Goal: Transaction & Acquisition: Purchase product/service

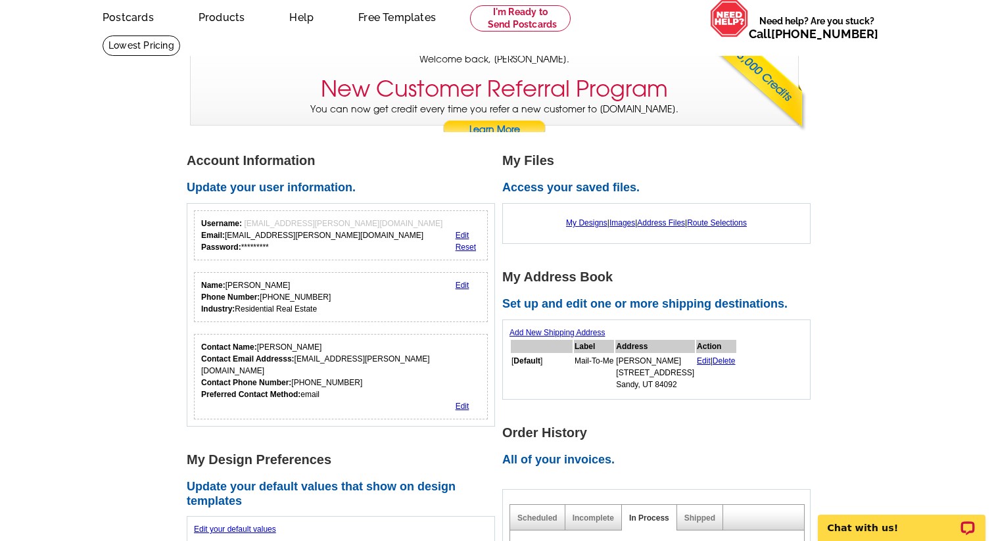
scroll to position [66, 0]
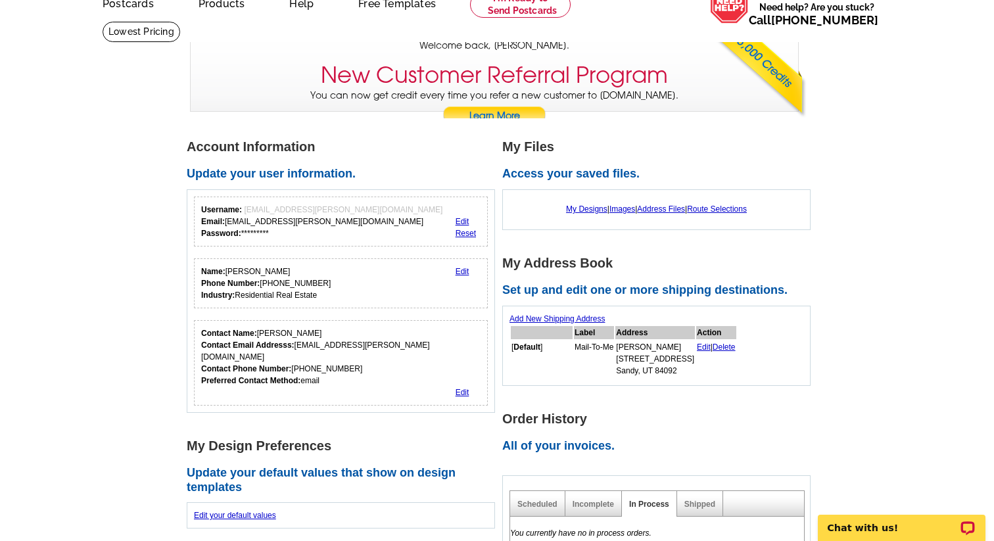
click at [587, 204] on div "My Designs | Images | Address Files | Route Selections" at bounding box center [656, 209] width 294 height 25
click at [587, 206] on link "My Designs" at bounding box center [586, 208] width 41 height 9
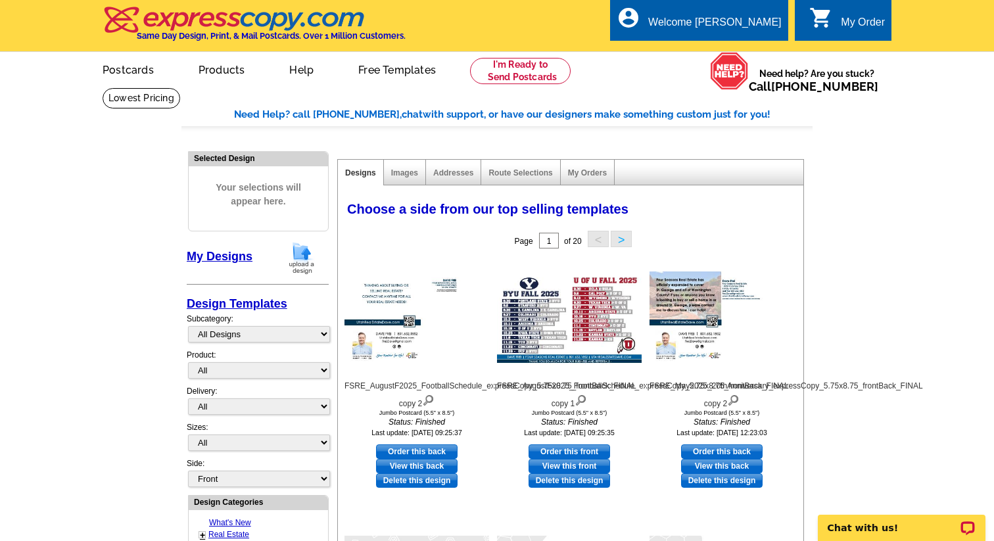
click at [296, 256] on img at bounding box center [302, 258] width 34 height 34
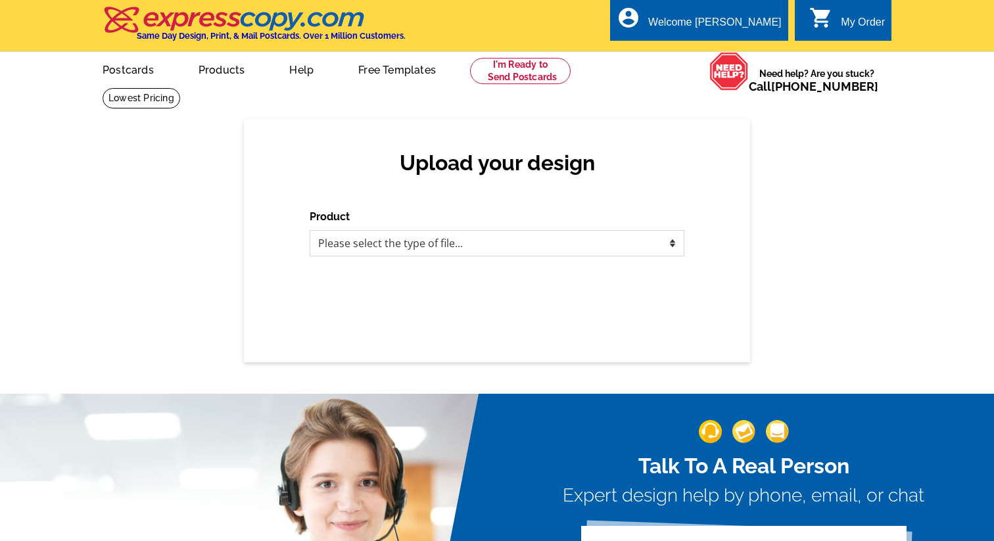
click at [377, 240] on select "Please select the type of file... Postcards Business Cards Letters and flyers G…" at bounding box center [497, 243] width 375 height 26
select select "1"
click at [310, 230] on select "Please select the type of file... Postcards Business Cards Letters and flyers G…" at bounding box center [497, 243] width 375 height 26
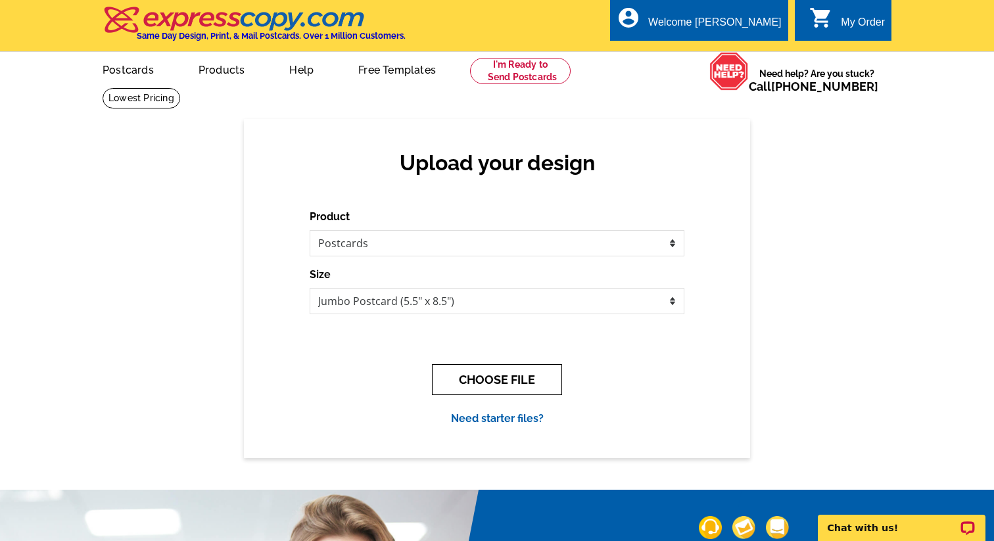
click at [505, 381] on button "CHOOSE FILE" at bounding box center [497, 379] width 130 height 31
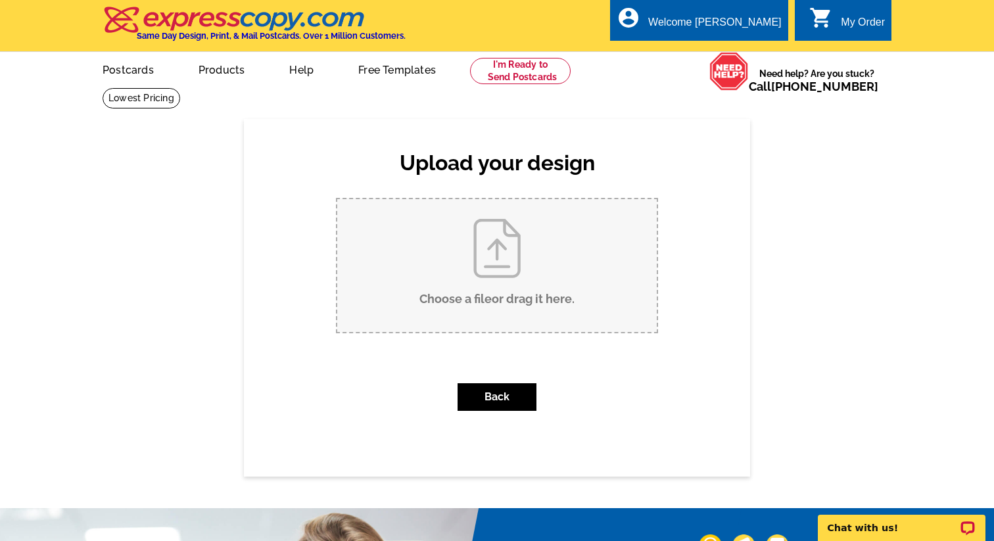
click at [517, 262] on input "Choose a file or drag it here ." at bounding box center [496, 265] width 319 height 133
type input "C:\fakepath\FSRE_Oct2025_JazzSchedule_expressCopy_5.75x8.75_frontBack_FINAL cop…"
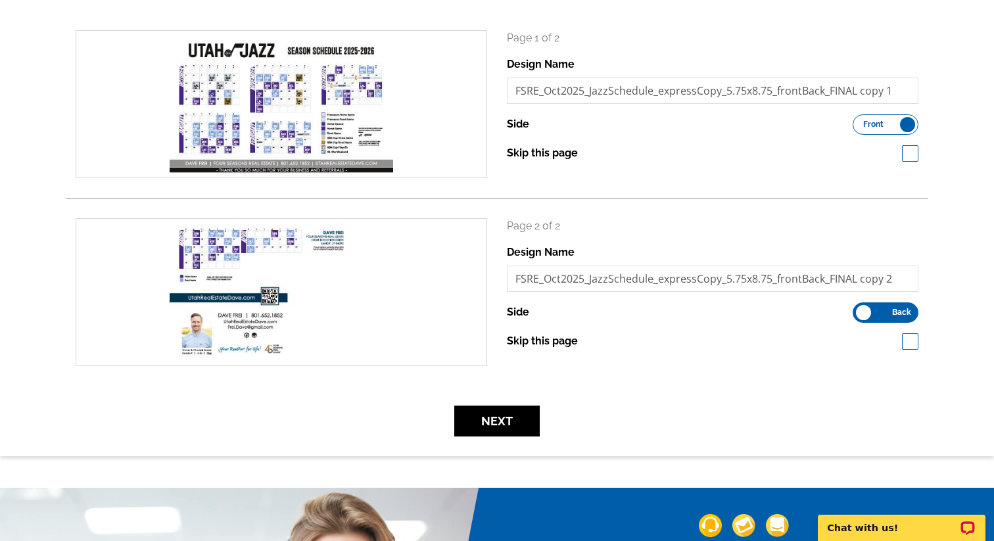
scroll to position [210, 0]
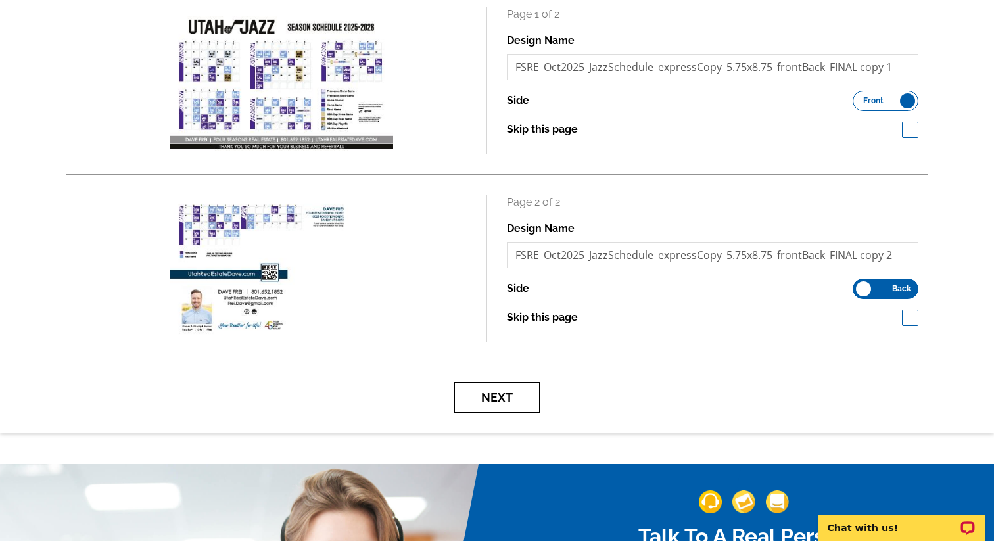
click at [528, 391] on button "Next" at bounding box center [496, 397] width 85 height 31
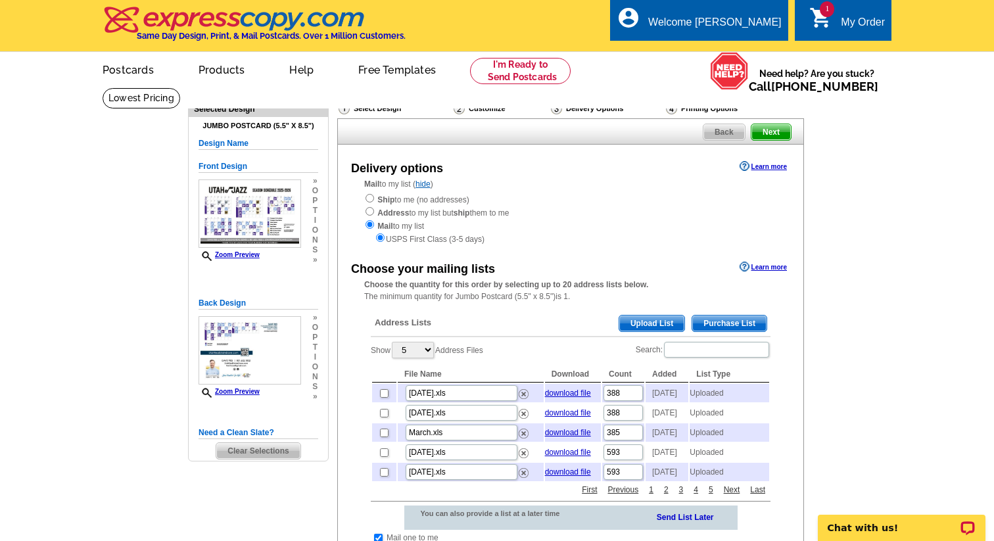
click at [672, 329] on span "Upload List" at bounding box center [651, 323] width 65 height 16
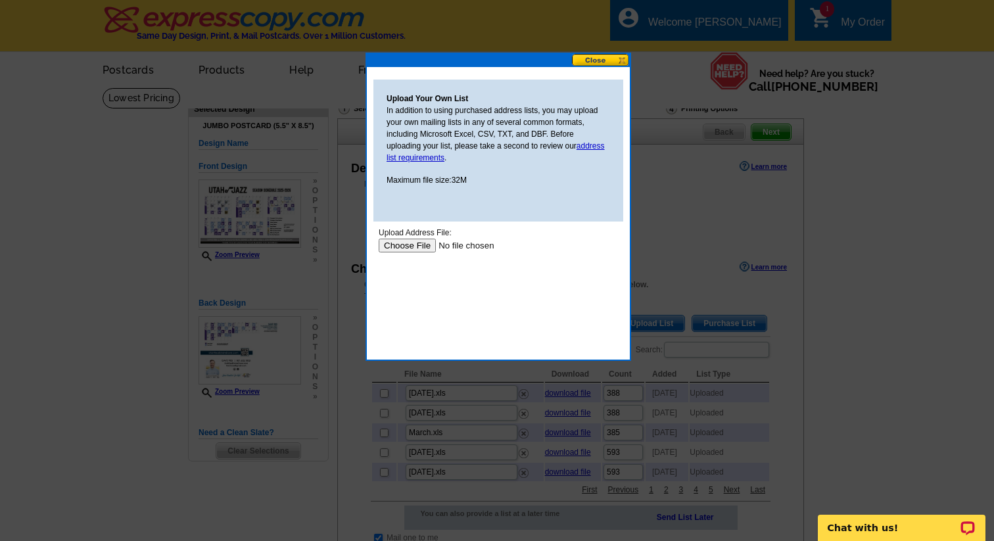
click at [414, 244] on input "file" at bounding box center [462, 246] width 166 height 14
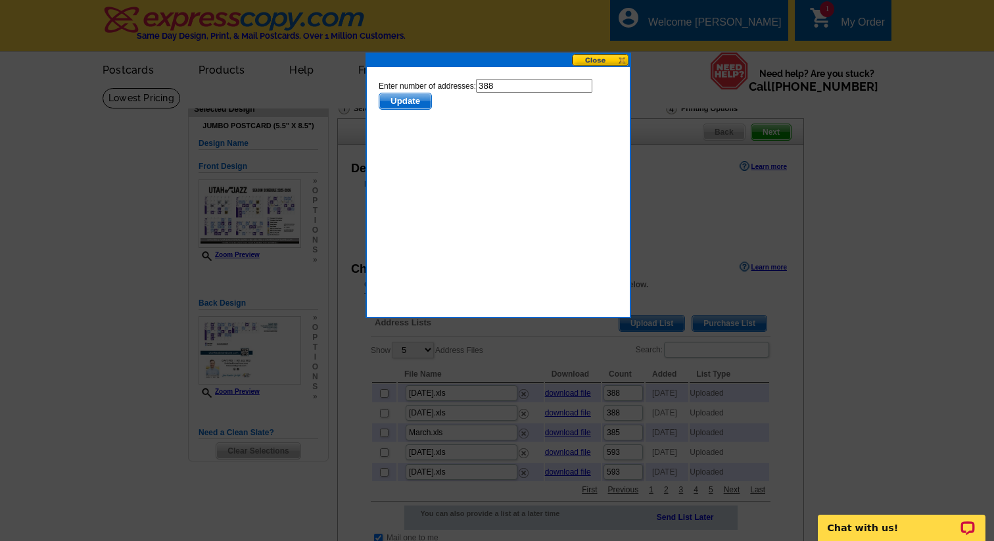
click at [509, 82] on input "388" at bounding box center [534, 86] width 116 height 14
type input "387"
click at [399, 101] on span "Update" at bounding box center [405, 101] width 52 height 16
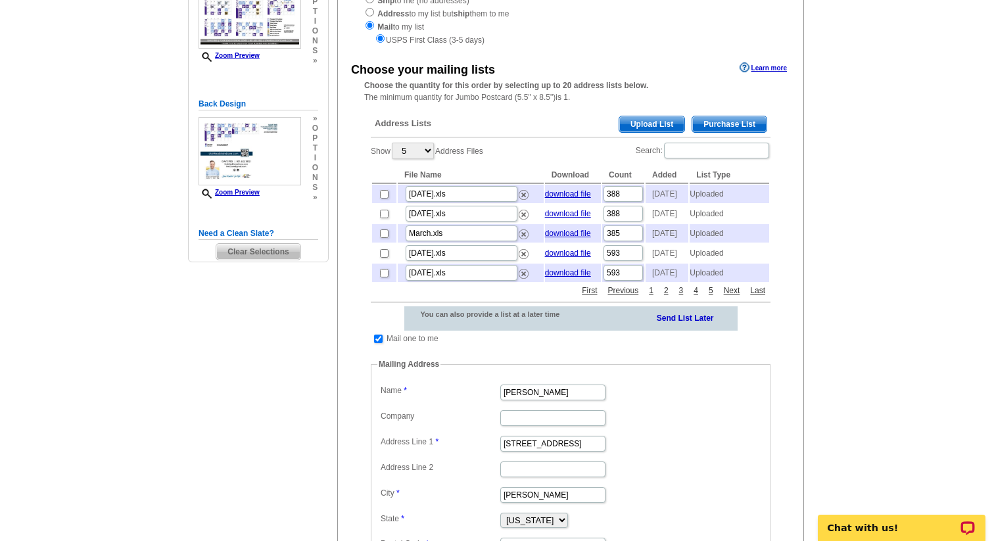
scroll to position [204, 0]
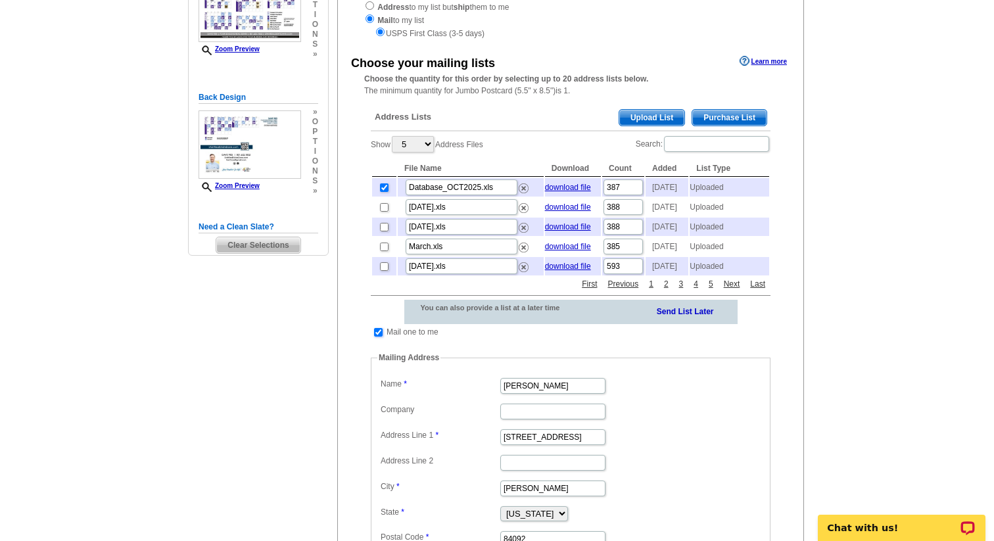
click at [381, 336] on input "checkbox" at bounding box center [378, 332] width 9 height 9
checkbox input "false"
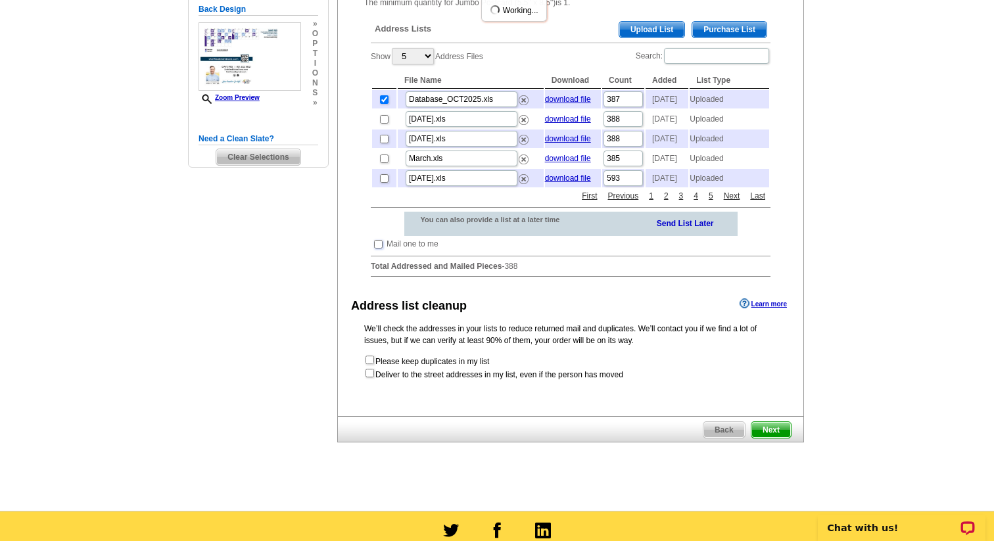
scroll to position [296, 0]
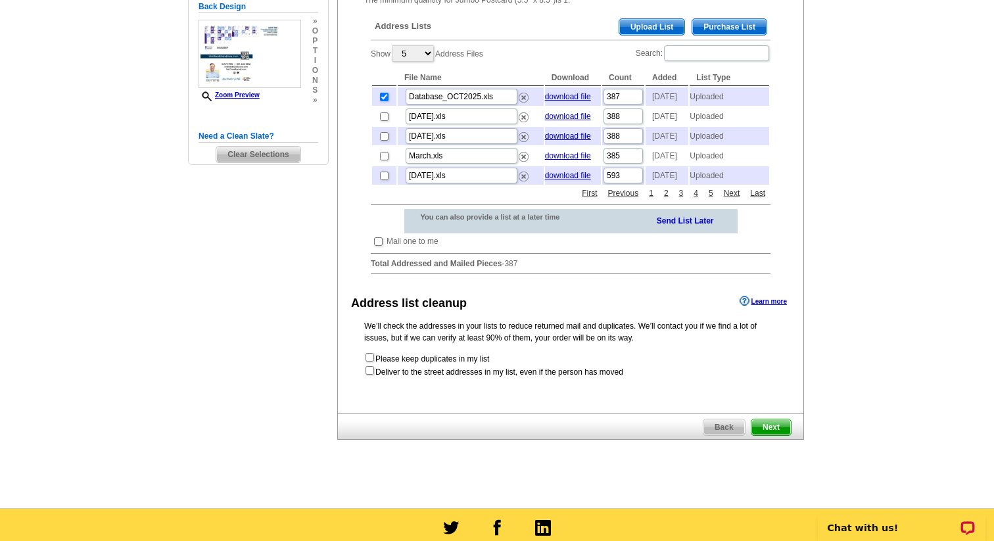
click at [768, 435] on span "Next" at bounding box center [770, 427] width 39 height 16
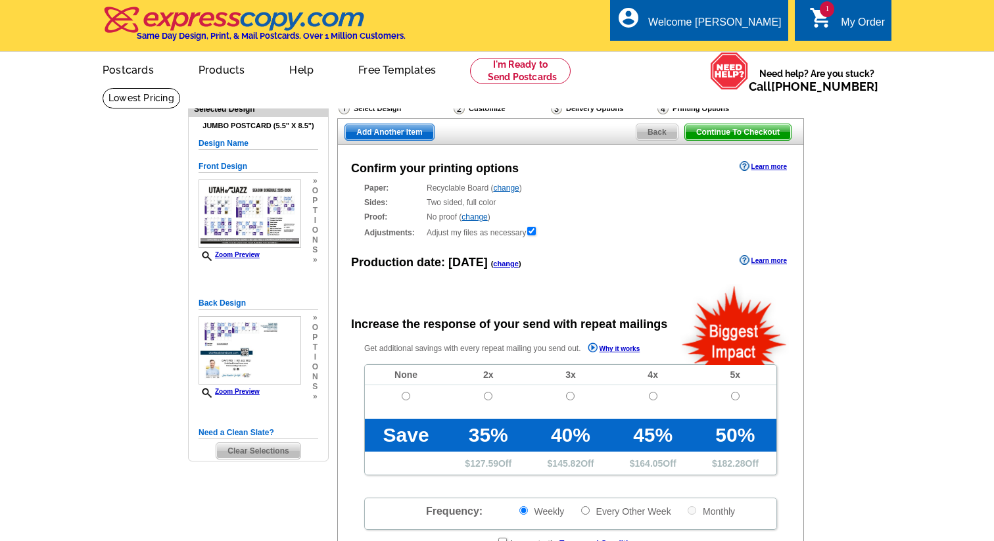
radio input "false"
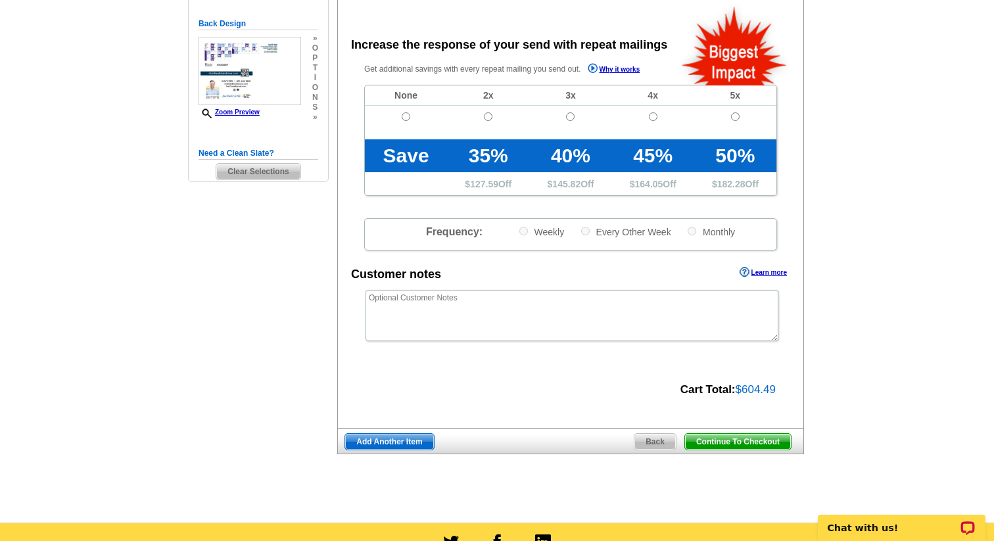
scroll to position [302, 0]
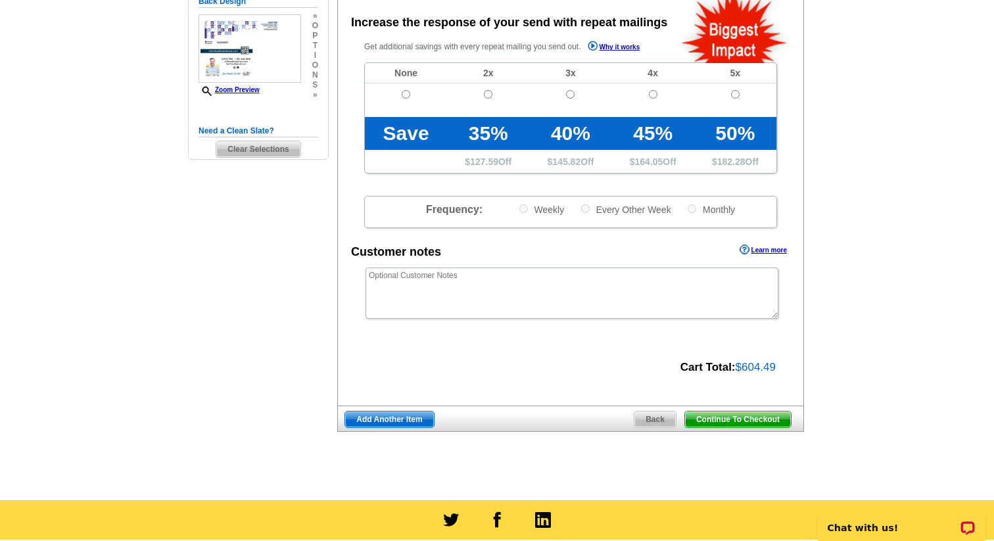
click at [409, 99] on td at bounding box center [406, 100] width 82 height 34
click at [408, 98] on input "radio" at bounding box center [406, 94] width 9 height 9
radio input "true"
click at [768, 419] on span "Continue To Checkout" at bounding box center [738, 419] width 106 height 16
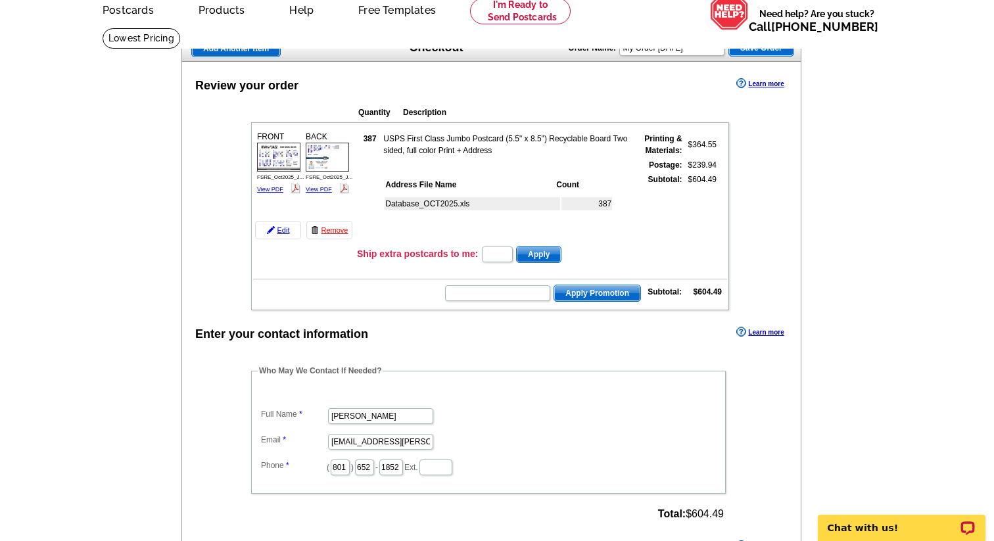
scroll to position [58, 0]
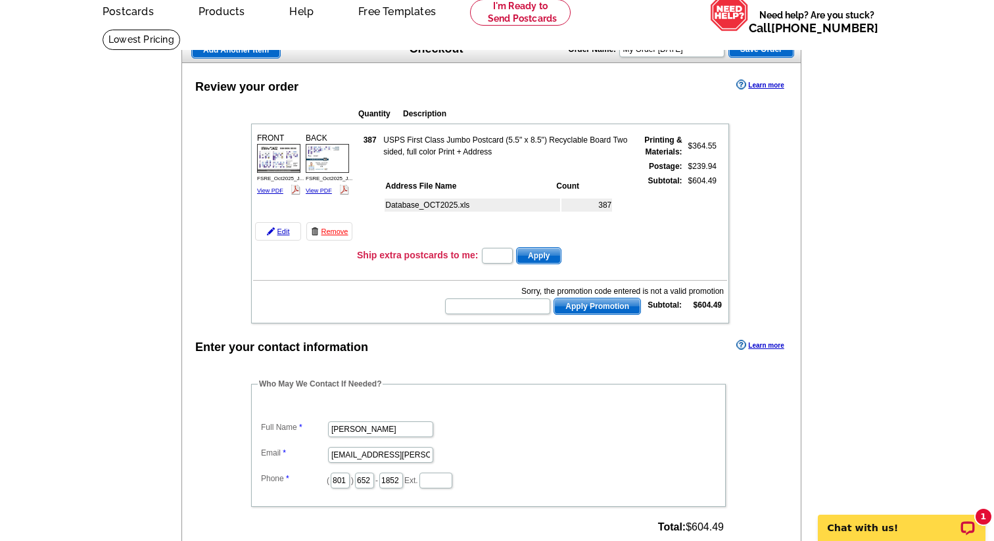
click at [517, 312] on input "text" at bounding box center [497, 306] width 105 height 16
paste input "HURRY40"
type input "HURRY40"
click at [584, 302] on span "Apply Promotion" at bounding box center [597, 306] width 86 height 16
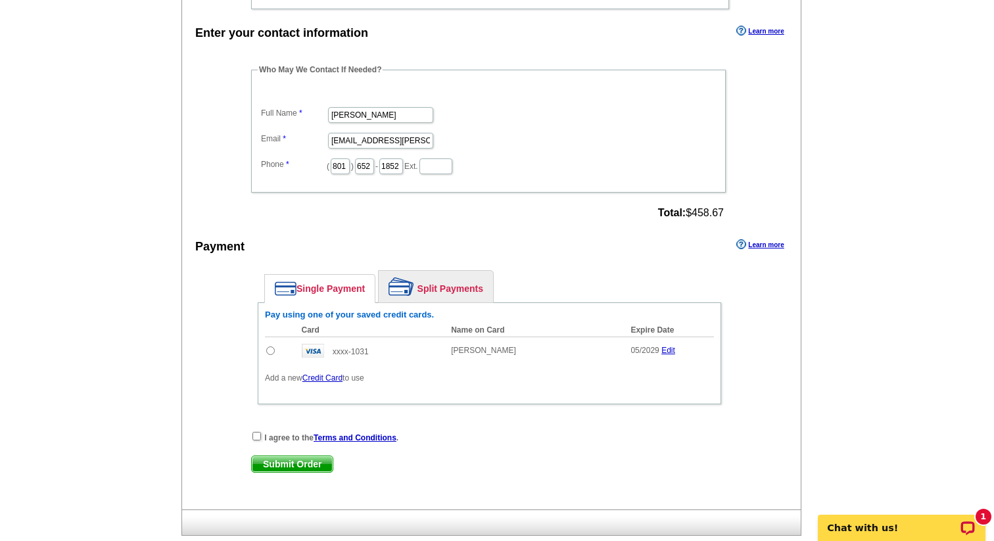
scroll to position [405, 0]
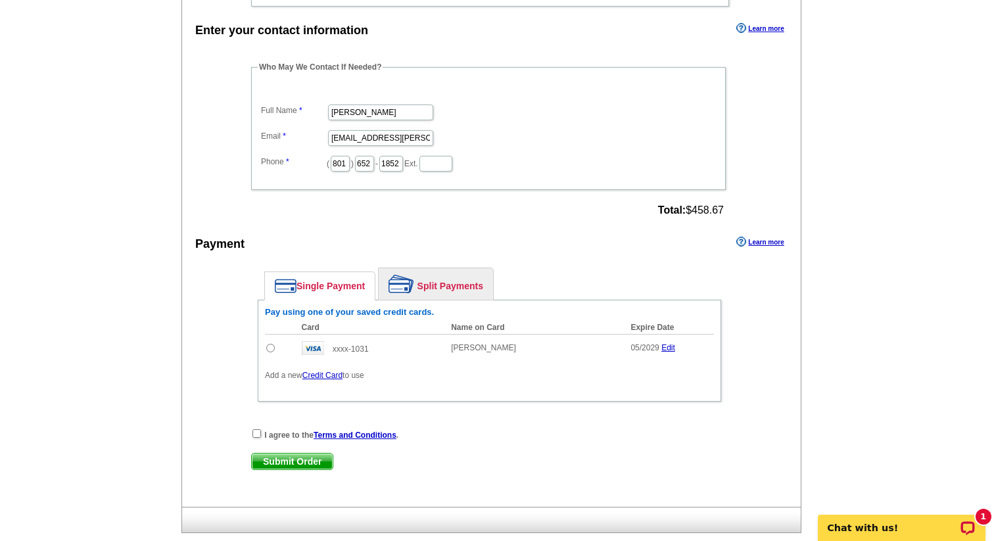
click at [269, 351] on input "radio" at bounding box center [270, 348] width 9 height 9
radio input "true"
click at [257, 435] on input "checkbox" at bounding box center [256, 433] width 9 height 9
checkbox input "true"
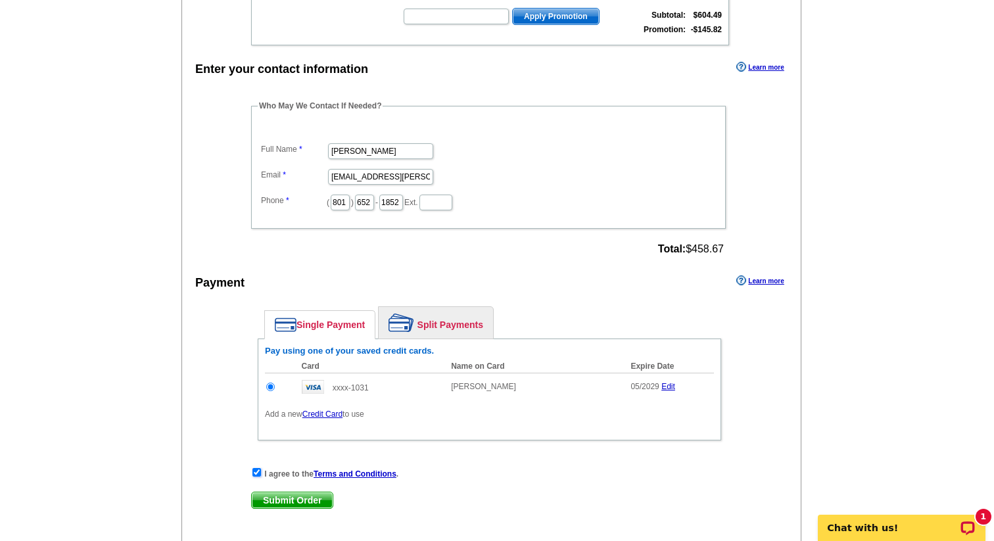
scroll to position [373, 0]
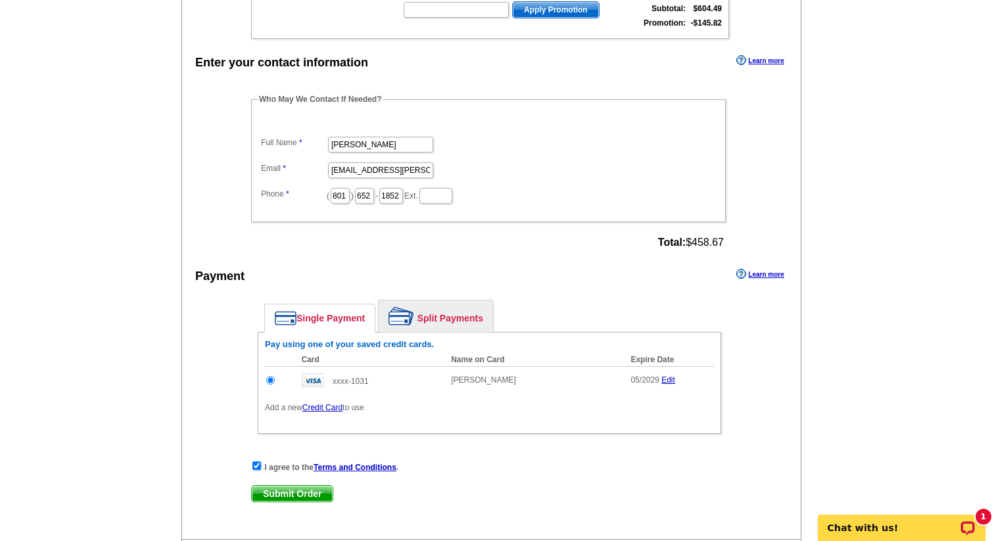
click at [294, 493] on span "Submit Order" at bounding box center [292, 494] width 81 height 16
